Goal: Check status: Check status

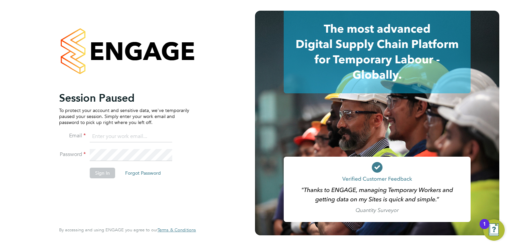
click at [139, 137] on input at bounding box center [131, 137] width 82 height 12
type input "johnw@falcongreen.co.uk"
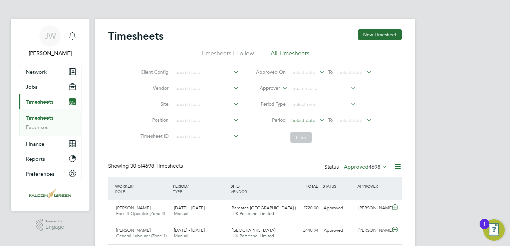
click at [301, 118] on span "Select date" at bounding box center [303, 120] width 24 height 6
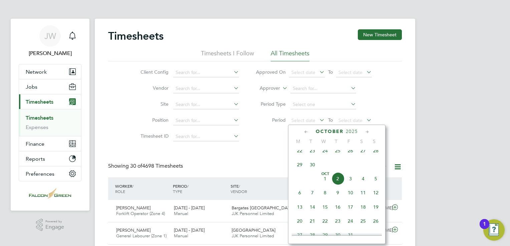
click at [298, 157] on span "22" at bounding box center [299, 151] width 13 height 13
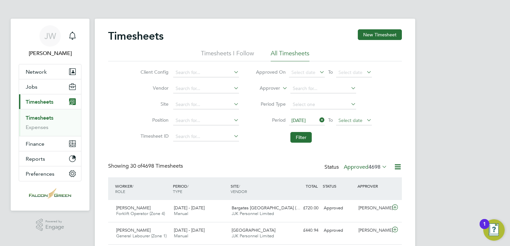
click at [350, 121] on span "Select date" at bounding box center [350, 120] width 24 height 6
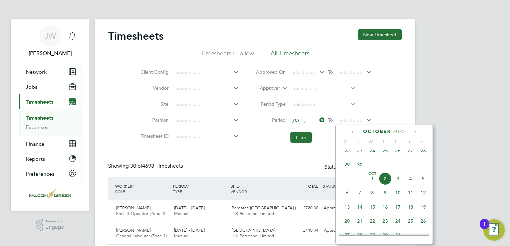
click at [425, 156] on span "28" at bounding box center [423, 151] width 13 height 13
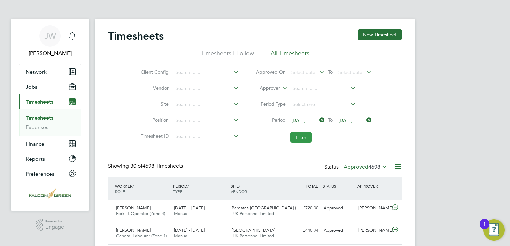
click at [306, 138] on button "Filter" at bounding box center [300, 137] width 21 height 11
click at [357, 171] on div "Status Approved 37" at bounding box center [359, 167] width 58 height 9
click at [357, 169] on label "Approved 37" at bounding box center [368, 167] width 37 height 7
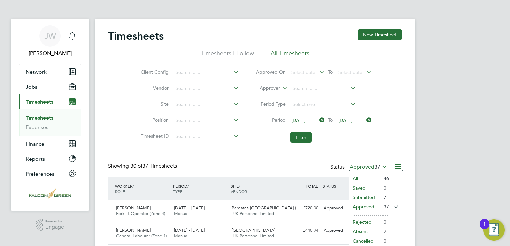
click at [358, 199] on li "Submitted" at bounding box center [364, 197] width 31 height 9
